Goal: Contribute content: Add original content to the website for others to see

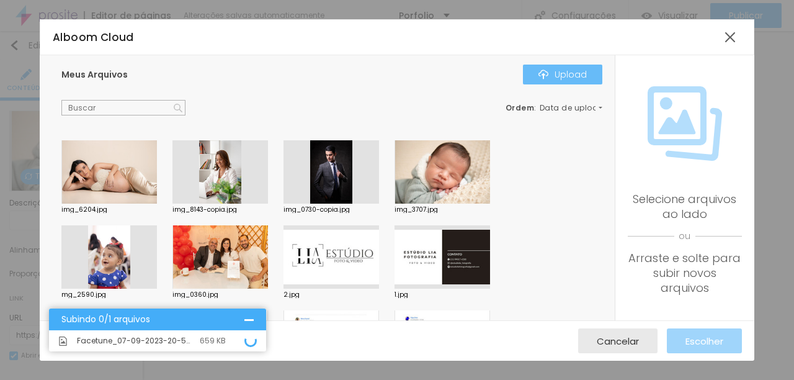
click at [549, 78] on div "Upload" at bounding box center [563, 75] width 48 height 10
click at [632, 343] on span "Cancelar" at bounding box center [618, 341] width 42 height 11
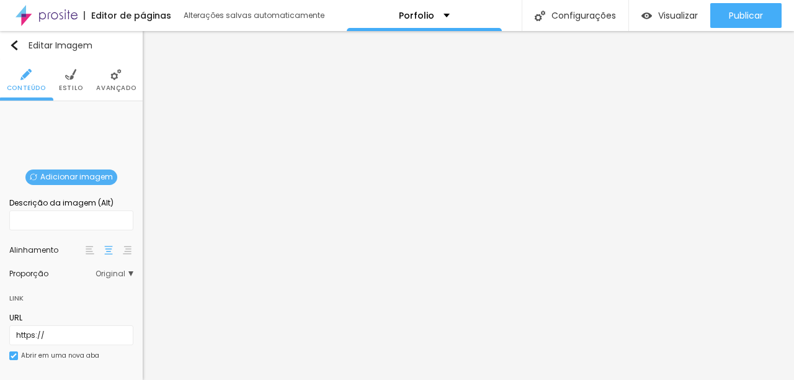
click at [55, 177] on span "Adicionar imagem" at bounding box center [71, 177] width 92 height 16
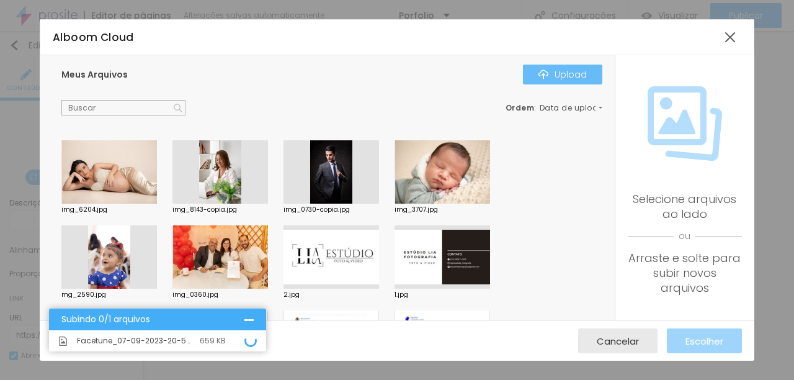
click at [588, 78] on button "Upload" at bounding box center [562, 75] width 79 height 20
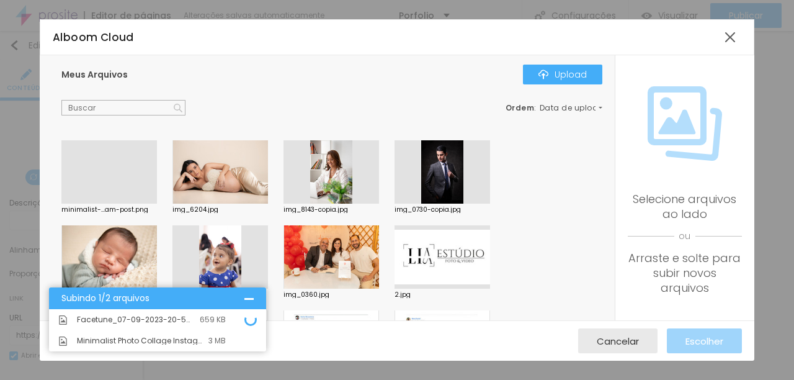
click at [117, 204] on div at bounding box center [109, 204] width 96 height 0
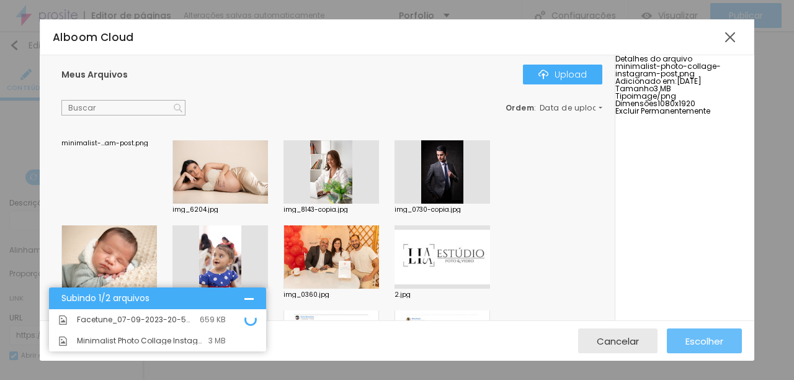
click at [716, 343] on span "Escolher" at bounding box center [705, 341] width 38 height 11
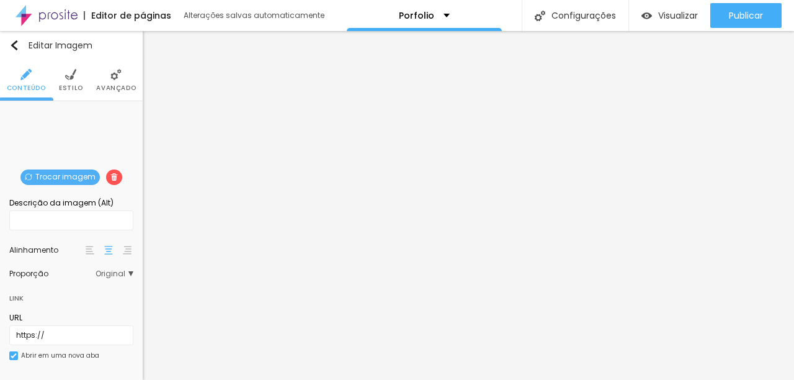
click at [65, 74] on img at bounding box center [70, 74] width 11 height 11
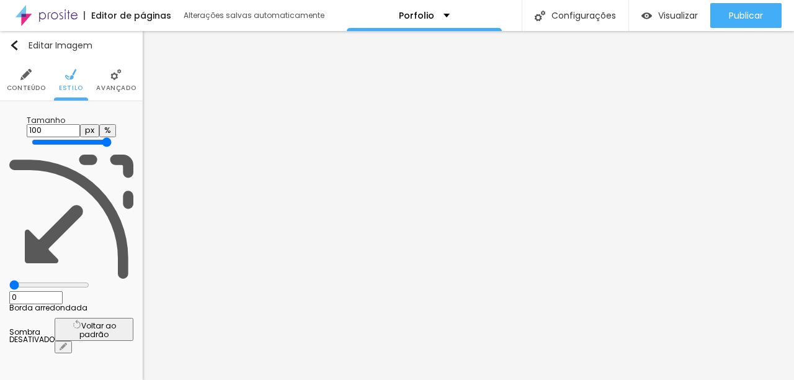
click at [116, 124] on button "%" at bounding box center [107, 130] width 17 height 13
drag, startPoint x: 125, startPoint y: 121, endPoint x: 112, endPoint y: 123, distance: 13.2
click at [116, 124] on button "%" at bounding box center [107, 130] width 17 height 13
click at [99, 124] on button "px" at bounding box center [89, 130] width 19 height 13
type input "600"
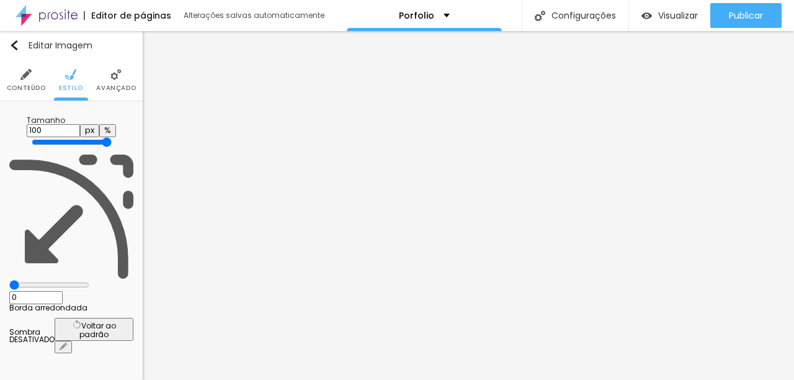
type input "600"
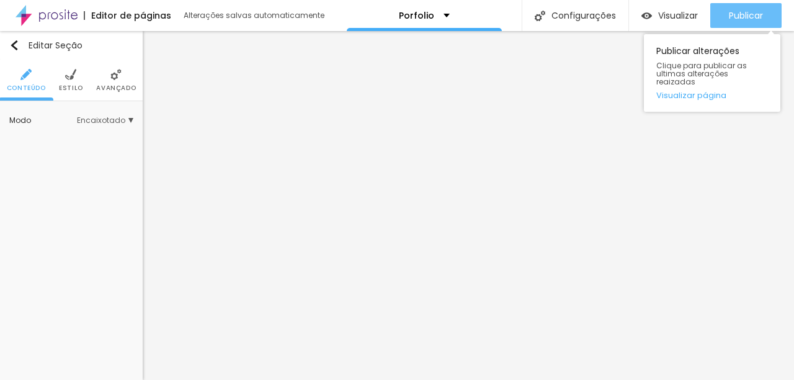
click at [741, 16] on span "Publicar" at bounding box center [746, 16] width 34 height 10
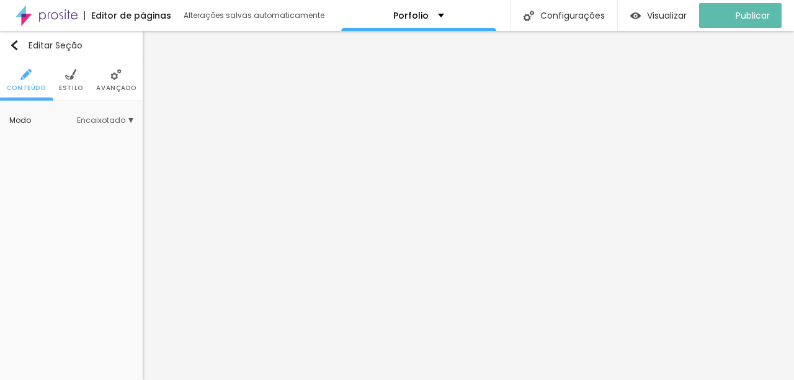
click at [132, 16] on div "Editor de páginas" at bounding box center [128, 15] width 88 height 9
click at [14, 42] on img "button" at bounding box center [14, 45] width 10 height 10
